Goal: Task Accomplishment & Management: Manage account settings

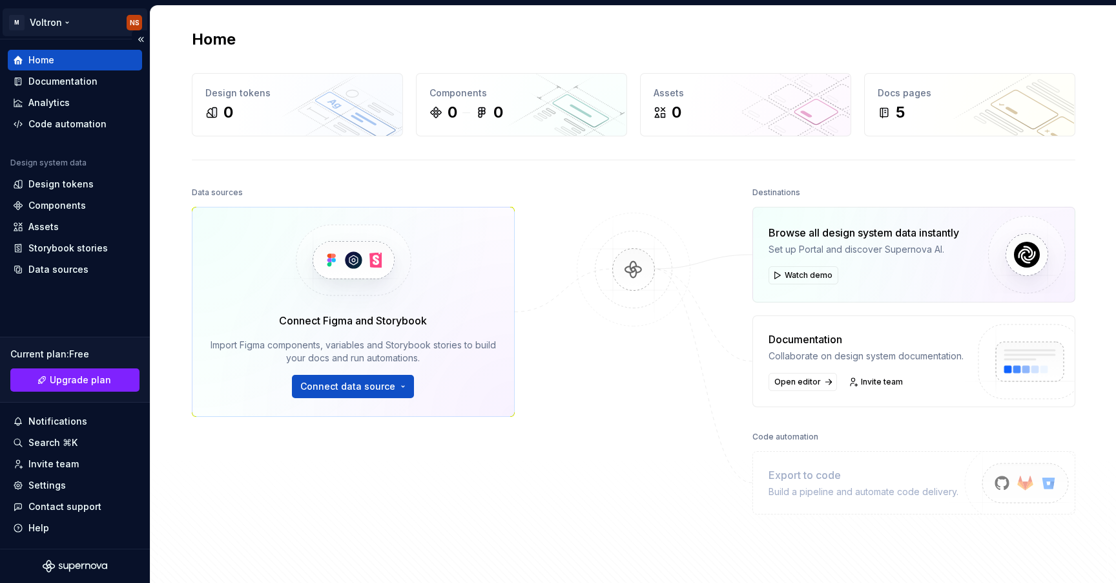
click at [56, 21] on html "M Voltron NS Home Documentation Analytics Code automation Design system data De…" at bounding box center [558, 291] width 1116 height 583
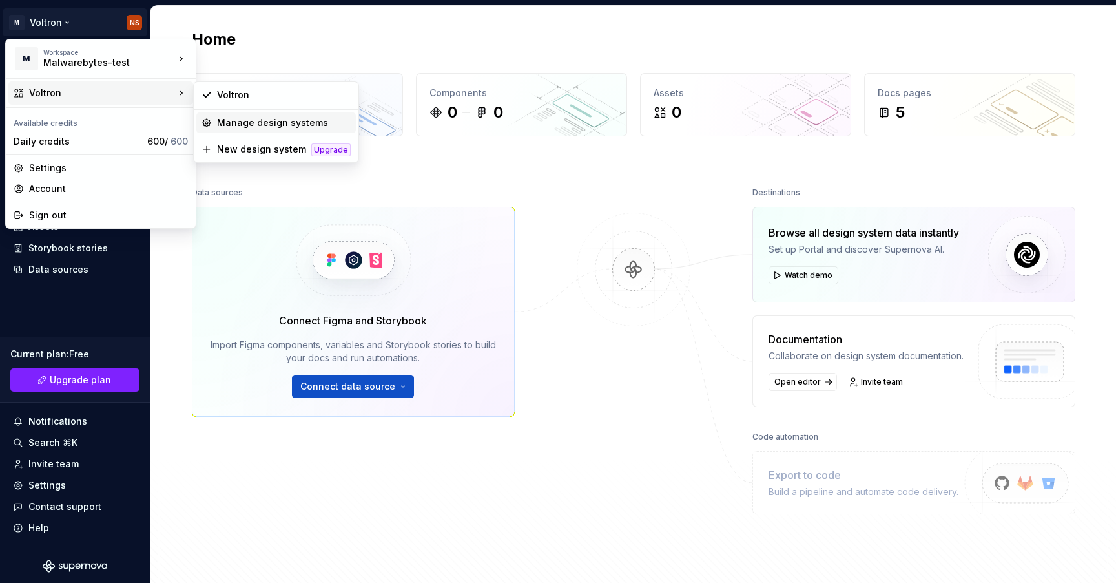
click at [234, 118] on div "Manage design systems" at bounding box center [284, 122] width 134 height 13
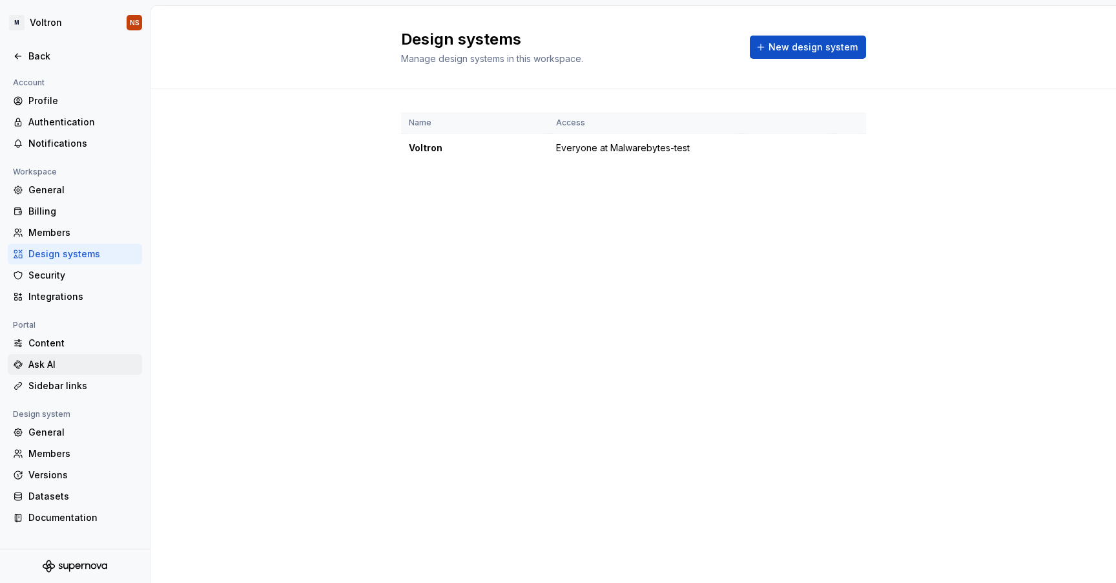
click at [77, 364] on div "Ask AI" at bounding box center [82, 364] width 109 height 13
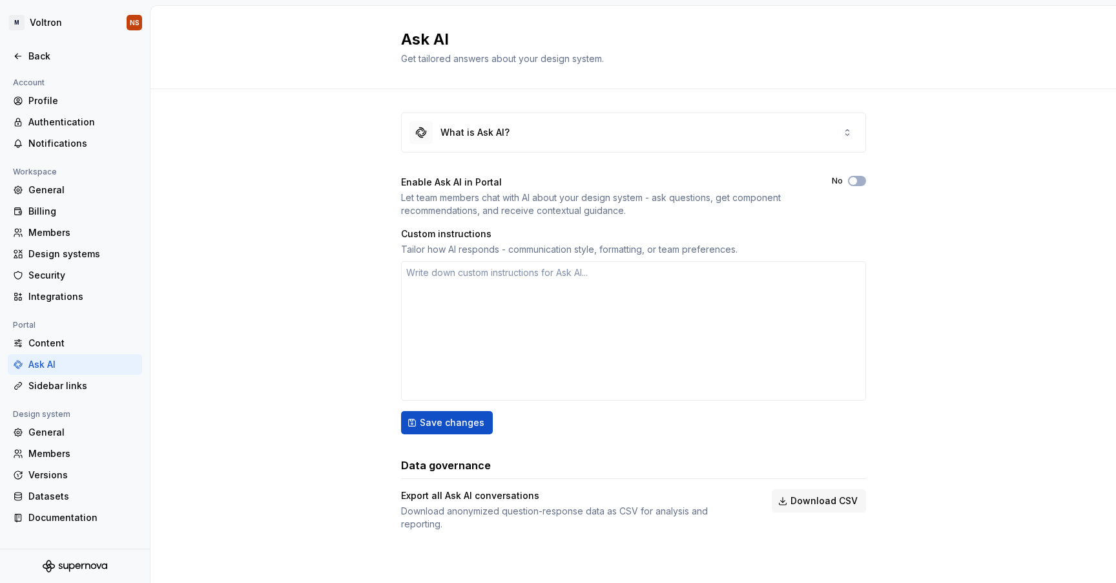
drag, startPoint x: 853, startPoint y: 181, endPoint x: 870, endPoint y: 187, distance: 17.8
click at [854, 182] on span "button" at bounding box center [854, 181] width 8 height 8
type textarea "*"
drag, startPoint x: 252, startPoint y: 413, endPoint x: 258, endPoint y: 415, distance: 7.0
click at [252, 413] on div "What is Ask AI? Enable Ask AI in Portal Let team members chat with AI about you…" at bounding box center [634, 334] width 966 height 490
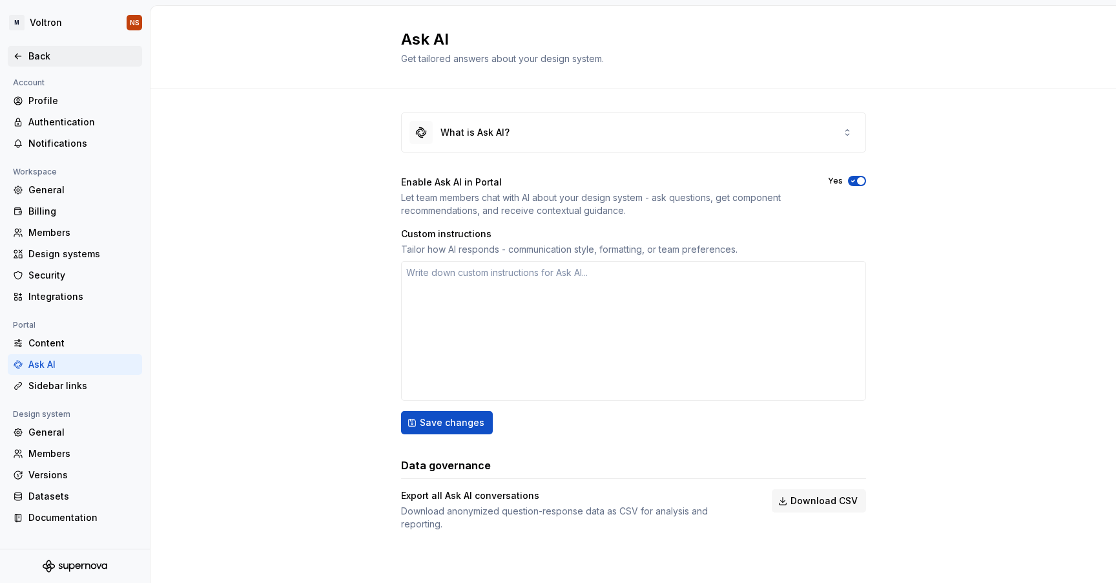
click at [42, 57] on div "Back" at bounding box center [82, 56] width 109 height 13
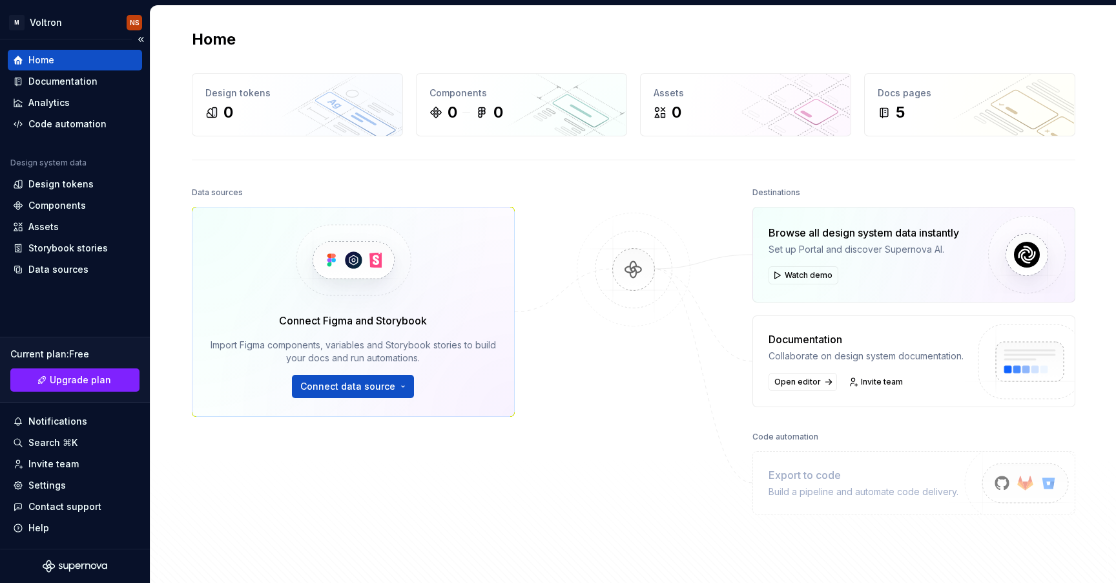
click at [80, 354] on div "Current plan : Free" at bounding box center [74, 354] width 129 height 13
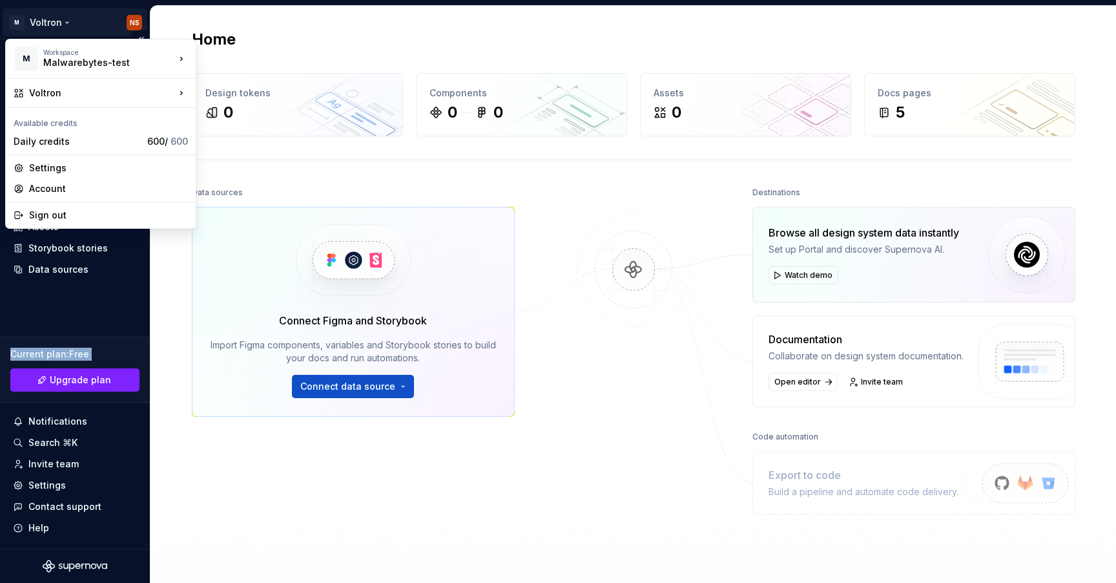
click at [53, 21] on html "M Voltron NS Home Documentation Analytics Code automation Design system data De…" at bounding box center [558, 291] width 1116 height 583
click at [87, 214] on div "Sign out" at bounding box center [108, 215] width 159 height 13
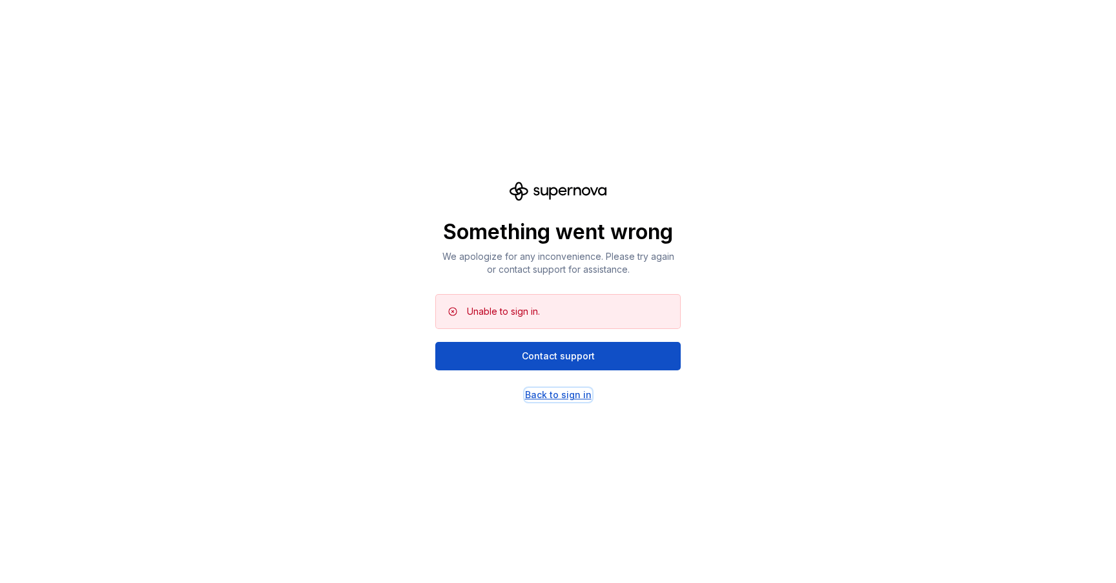
click at [565, 398] on div "Back to sign in" at bounding box center [558, 394] width 67 height 13
